Goal: Information Seeking & Learning: Learn about a topic

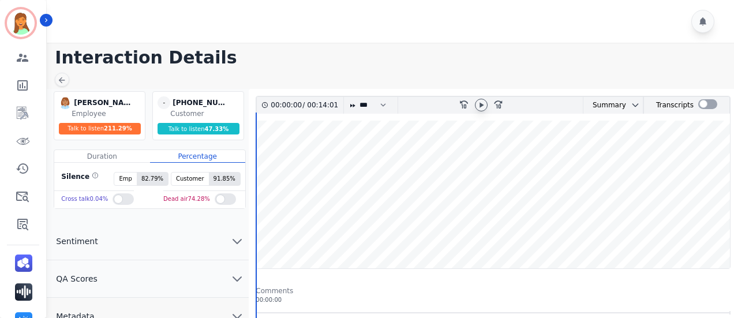
click at [484, 102] on icon at bounding box center [481, 104] width 9 height 9
click at [484, 105] on icon at bounding box center [481, 104] width 9 height 9
click at [479, 102] on icon at bounding box center [481, 104] width 9 height 9
click at [478, 104] on icon at bounding box center [481, 104] width 9 height 9
click at [481, 102] on icon at bounding box center [481, 104] width 9 height 9
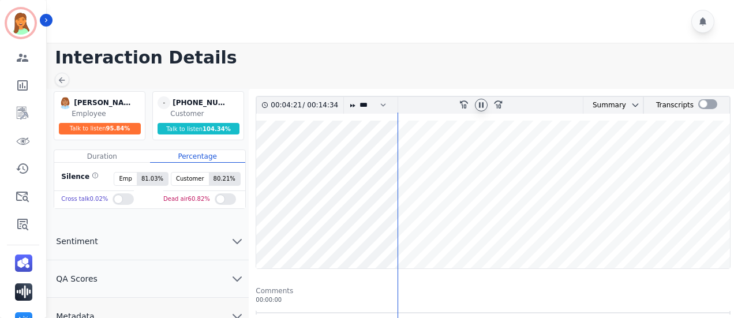
click at [482, 109] on div at bounding box center [481, 105] width 13 height 13
click at [479, 106] on icon at bounding box center [481, 104] width 9 height 9
click at [479, 102] on icon at bounding box center [481, 104] width 9 height 9
click at [482, 108] on icon at bounding box center [481, 104] width 9 height 9
drag, startPoint x: 481, startPoint y: 105, endPoint x: 411, endPoint y: 5, distance: 122.3
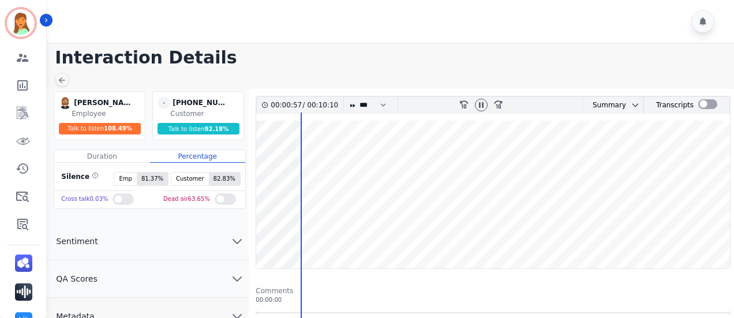
click at [481, 105] on icon at bounding box center [481, 104] width 9 height 9
click at [484, 99] on div at bounding box center [481, 105] width 13 height 13
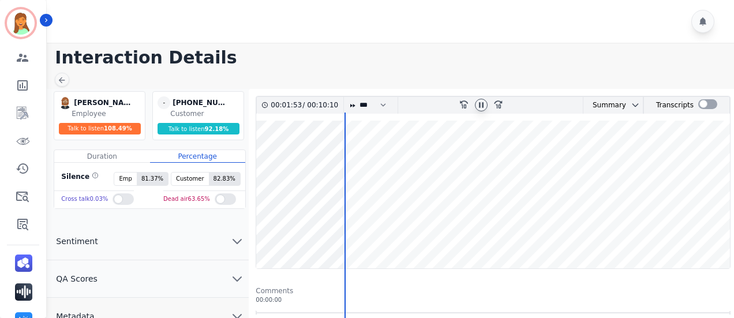
click at [481, 105] on icon at bounding box center [481, 104] width 9 height 9
click at [482, 103] on icon at bounding box center [481, 104] width 9 height 9
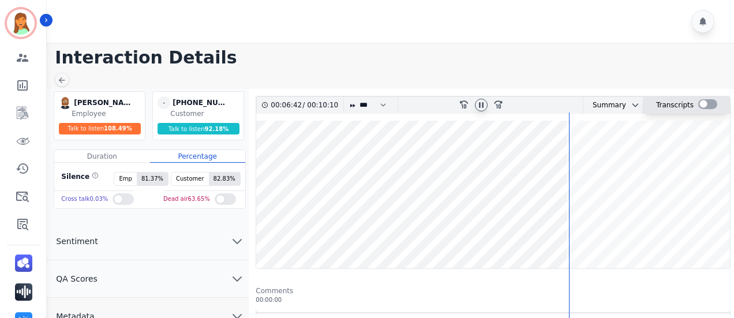
click at [713, 102] on div at bounding box center [707, 104] width 19 height 10
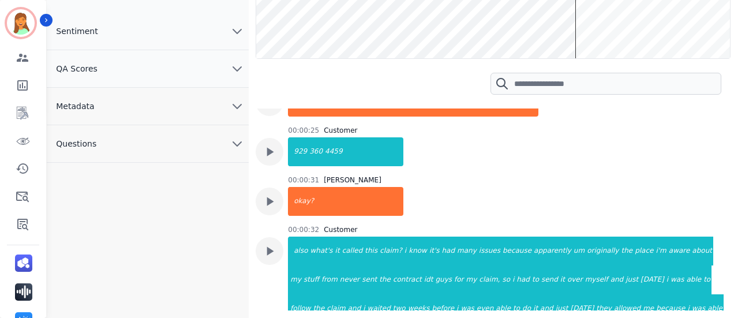
scroll to position [308, 0]
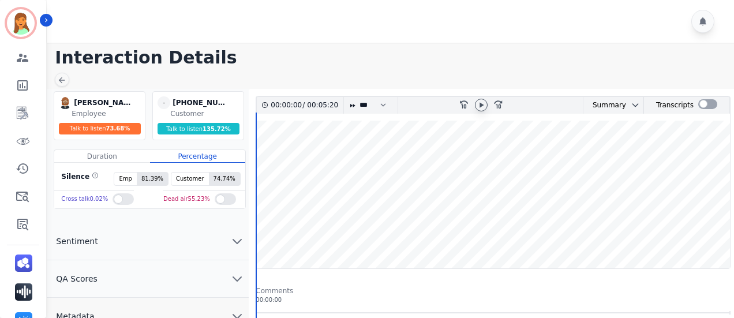
click at [486, 104] on div at bounding box center [481, 105] width 13 height 13
click at [487, 99] on div at bounding box center [481, 105] width 17 height 17
click at [484, 101] on icon at bounding box center [481, 104] width 9 height 9
click at [480, 103] on icon at bounding box center [481, 104] width 5 height 5
drag, startPoint x: 285, startPoint y: 183, endPoint x: 389, endPoint y: 168, distance: 104.9
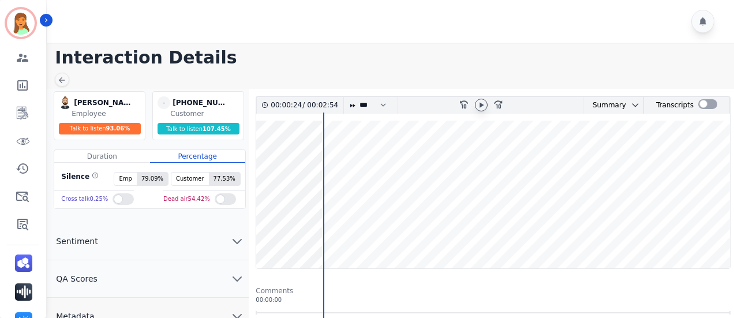
click at [286, 183] on wave at bounding box center [493, 195] width 474 height 148
click at [484, 108] on icon at bounding box center [481, 104] width 9 height 9
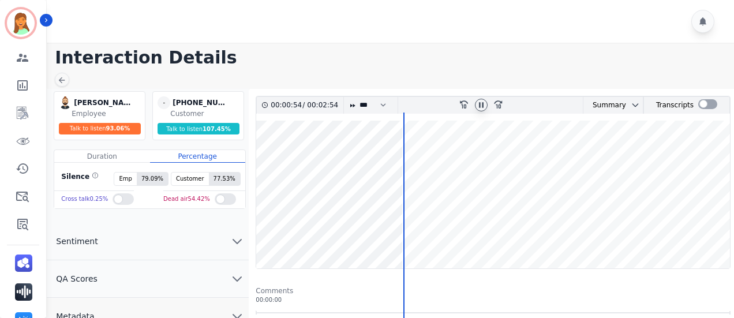
click at [482, 100] on icon at bounding box center [481, 104] width 9 height 9
click at [474, 103] on div at bounding box center [481, 105] width 17 height 17
click at [482, 106] on icon at bounding box center [481, 104] width 9 height 9
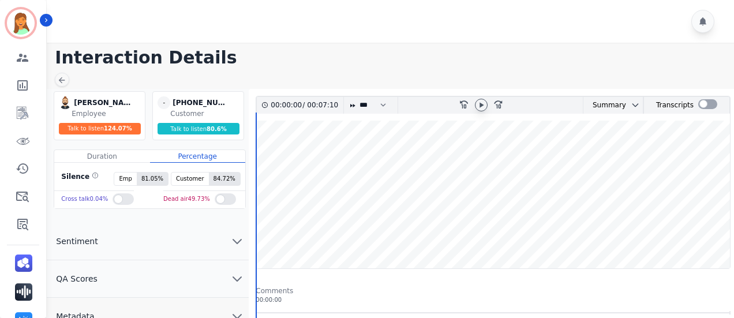
click at [486, 102] on div at bounding box center [481, 105] width 13 height 13
click at [627, 228] on wave at bounding box center [493, 195] width 474 height 148
click at [520, 230] on wave at bounding box center [493, 195] width 474 height 148
click at [479, 103] on icon at bounding box center [481, 104] width 9 height 9
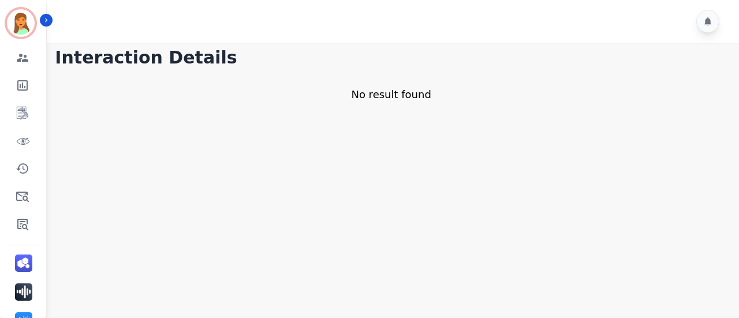
drag, startPoint x: 99, startPoint y: 231, endPoint x: 87, endPoint y: 229, distance: 12.8
click at [98, 230] on main "Interaction Details No result found" at bounding box center [390, 202] width 695 height 318
click at [24, 291] on img "Sidebar" at bounding box center [23, 291] width 17 height 17
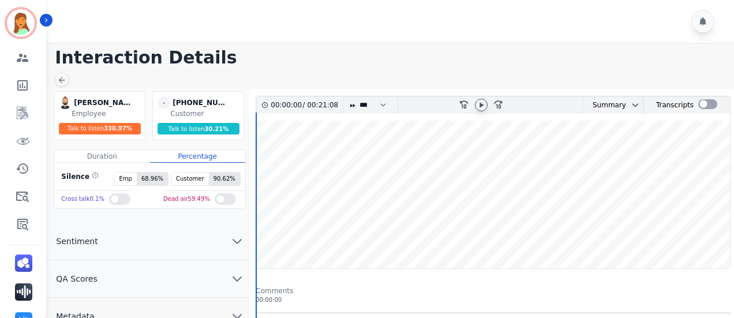
click at [482, 103] on icon at bounding box center [481, 104] width 9 height 9
click at [511, 235] on wave at bounding box center [493, 195] width 474 height 148
click at [256, 235] on wave at bounding box center [493, 195] width 474 height 148
click at [482, 107] on icon at bounding box center [481, 104] width 9 height 9
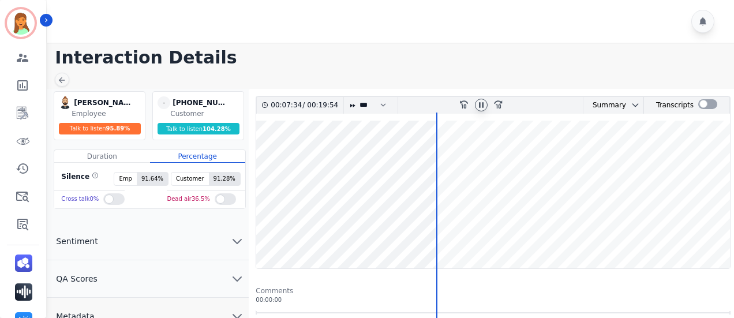
click at [471, 229] on wave at bounding box center [493, 195] width 474 height 148
click at [484, 99] on div at bounding box center [481, 105] width 17 height 17
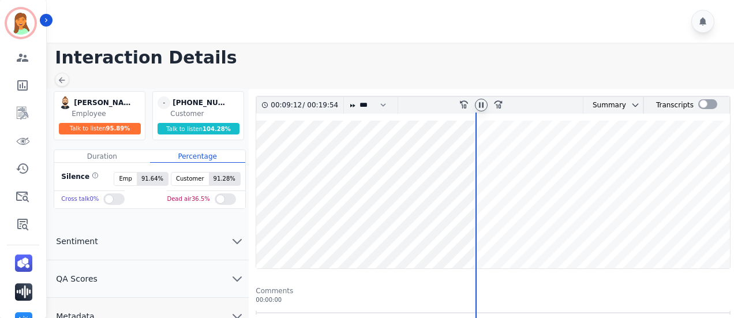
click at [477, 104] on icon at bounding box center [481, 104] width 9 height 9
click at [480, 102] on icon at bounding box center [481, 104] width 9 height 9
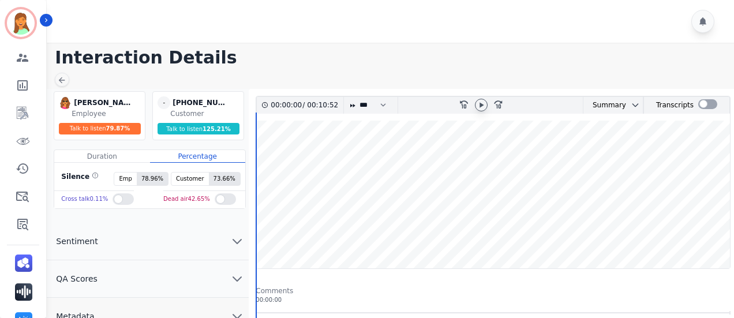
click at [482, 102] on icon at bounding box center [481, 104] width 9 height 9
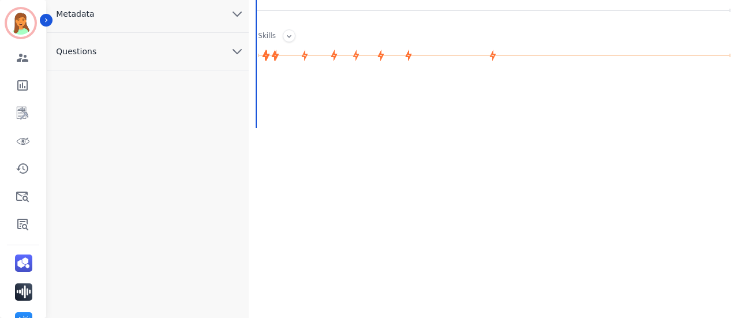
scroll to position [226, 0]
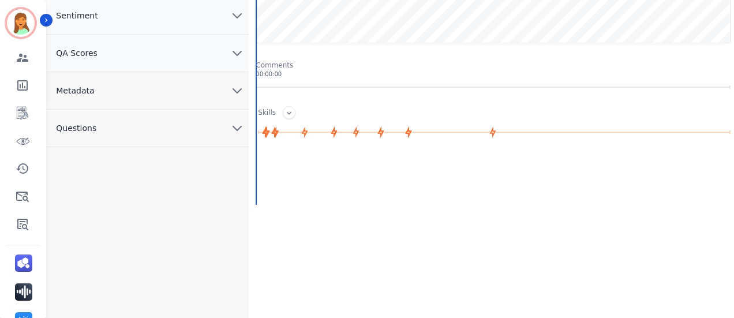
click at [190, 95] on button "Metadata" at bounding box center [148, 91] width 202 height 38
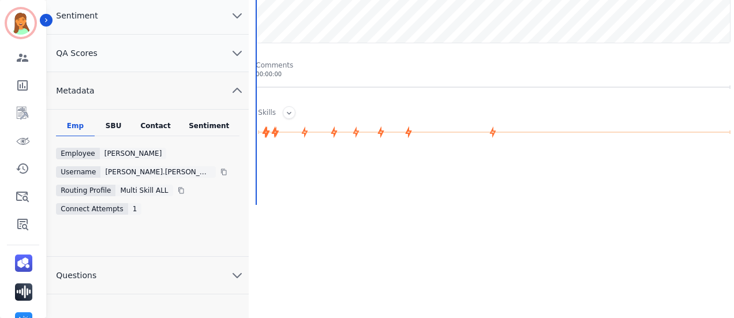
click at [157, 125] on div "Contact" at bounding box center [156, 128] width 46 height 15
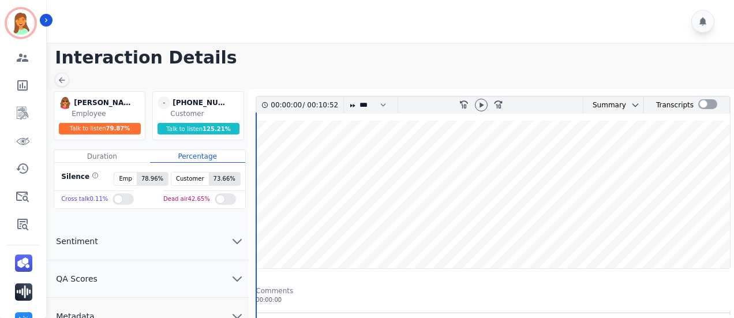
click at [349, 189] on wave at bounding box center [493, 195] width 474 height 148
click at [479, 108] on icon at bounding box center [481, 104] width 9 height 9
click at [481, 103] on icon at bounding box center [481, 104] width 9 height 9
click at [483, 107] on icon at bounding box center [481, 104] width 9 height 9
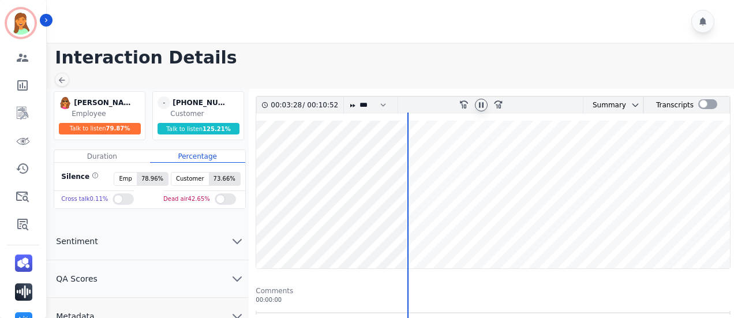
click at [481, 101] on icon at bounding box center [481, 104] width 9 height 9
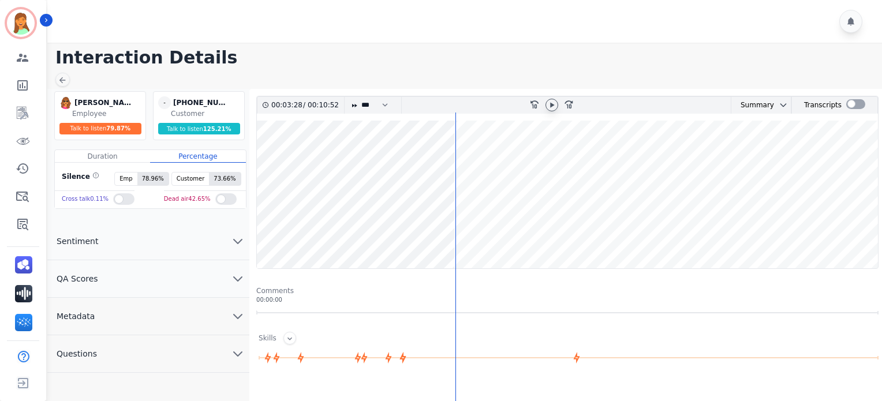
click at [557, 101] on div at bounding box center [551, 105] width 13 height 13
click at [549, 95] on div "00:03:53 / 00:10:52 * * * **** * *** * **** rewind-10 fast-forward-10 Summary A…" at bounding box center [567, 376] width 636 height 575
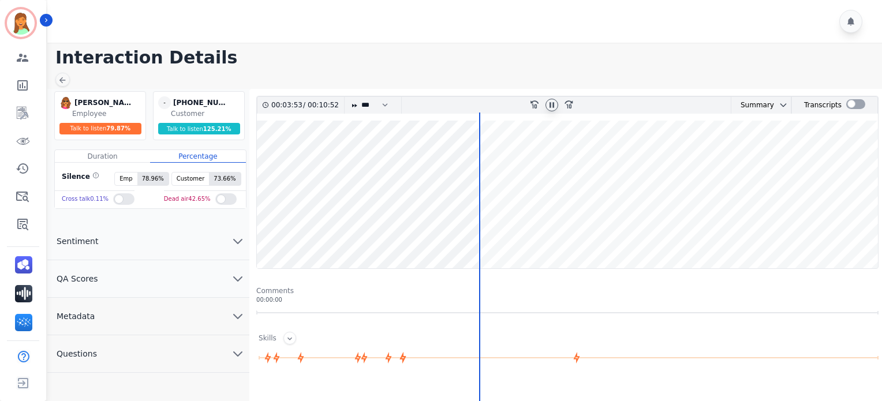
click at [550, 108] on icon at bounding box center [551, 104] width 9 height 9
click at [552, 106] on icon at bounding box center [552, 104] width 4 height 5
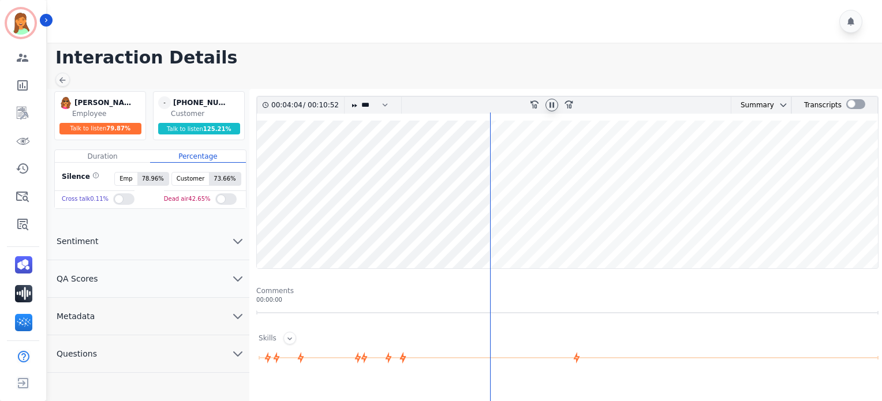
click at [552, 106] on icon at bounding box center [551, 104] width 9 height 9
click at [559, 101] on div at bounding box center [551, 105] width 17 height 17
click at [549, 106] on icon at bounding box center [551, 104] width 9 height 9
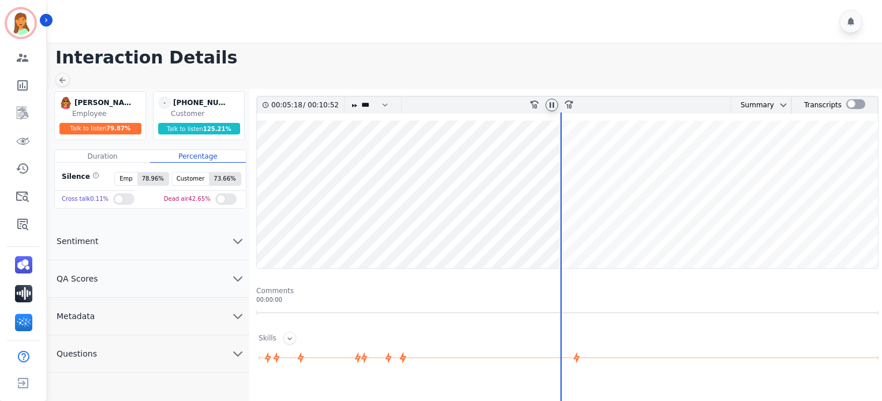
click at [556, 104] on icon at bounding box center [551, 104] width 9 height 9
click at [549, 103] on icon at bounding box center [551, 104] width 9 height 9
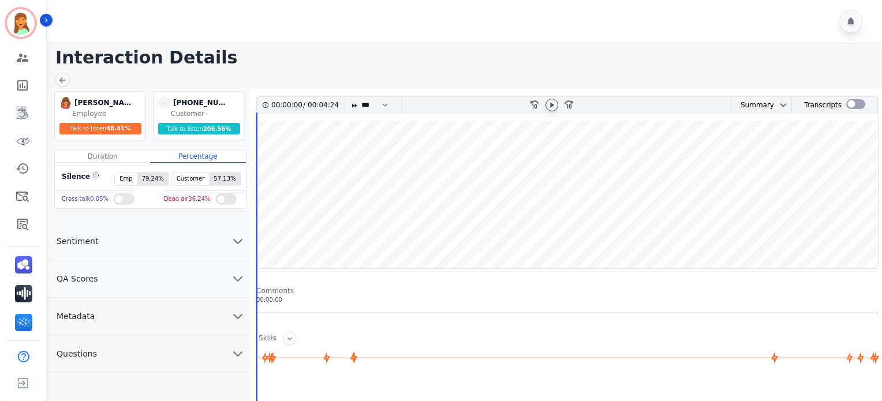
click at [553, 107] on icon at bounding box center [551, 104] width 9 height 9
click at [549, 103] on icon at bounding box center [551, 104] width 9 height 9
